Goal: Information Seeking & Learning: Learn about a topic

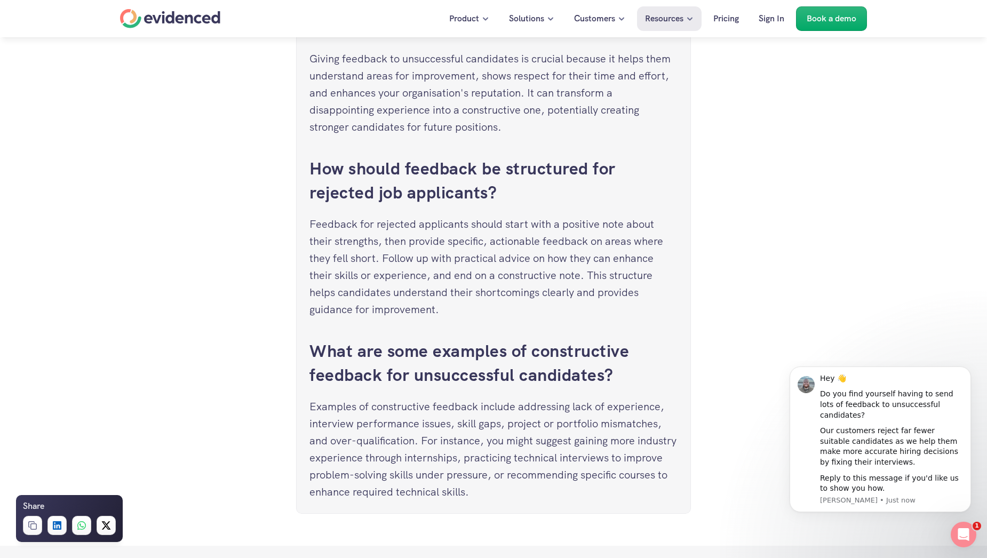
scroll to position [4682, 0]
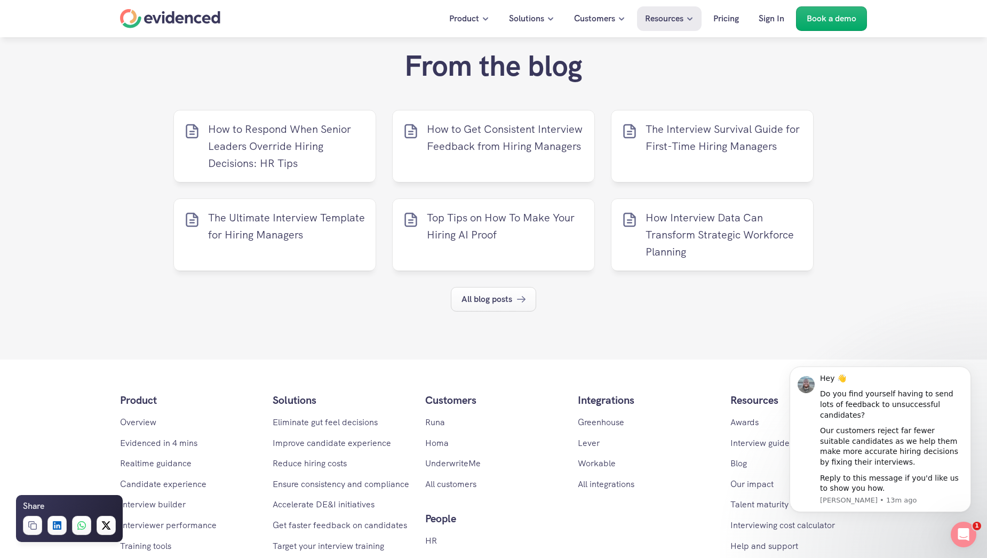
scroll to position [5196, 0]
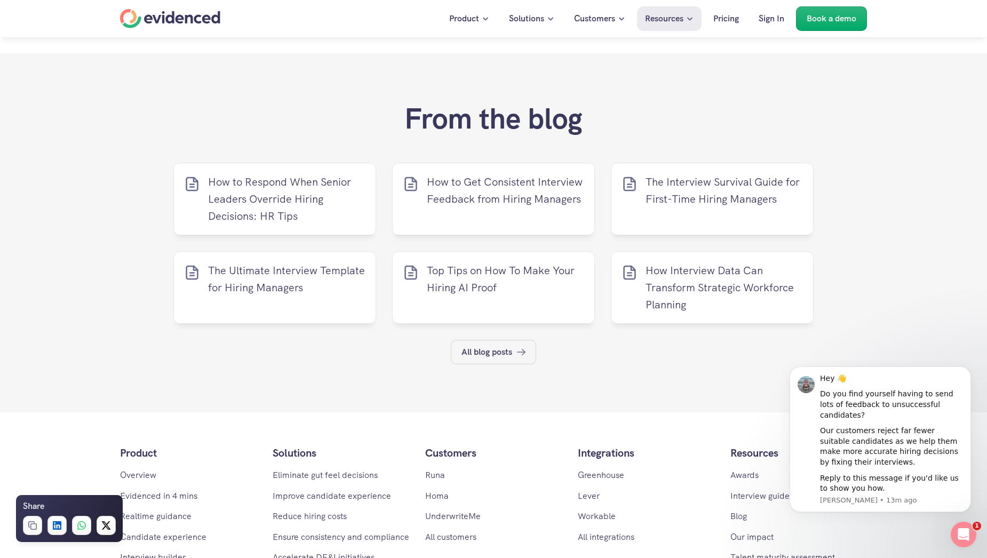
drag, startPoint x: 476, startPoint y: 357, endPoint x: 483, endPoint y: 357, distance: 6.9
click at [476, 357] on p "All blog posts" at bounding box center [486, 352] width 51 height 14
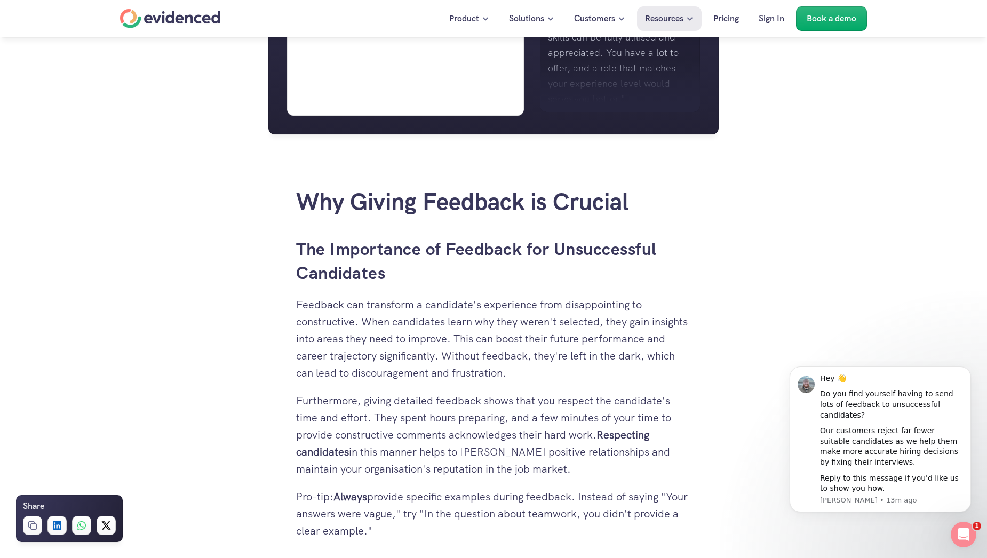
scroll to position [960, 0]
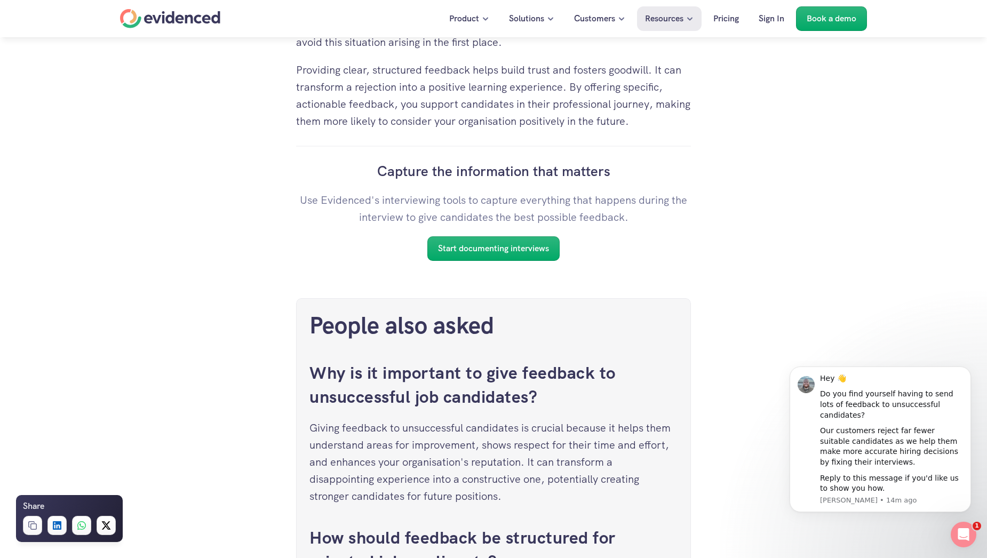
scroll to position [4268, 0]
